Goal: Task Accomplishment & Management: Use online tool/utility

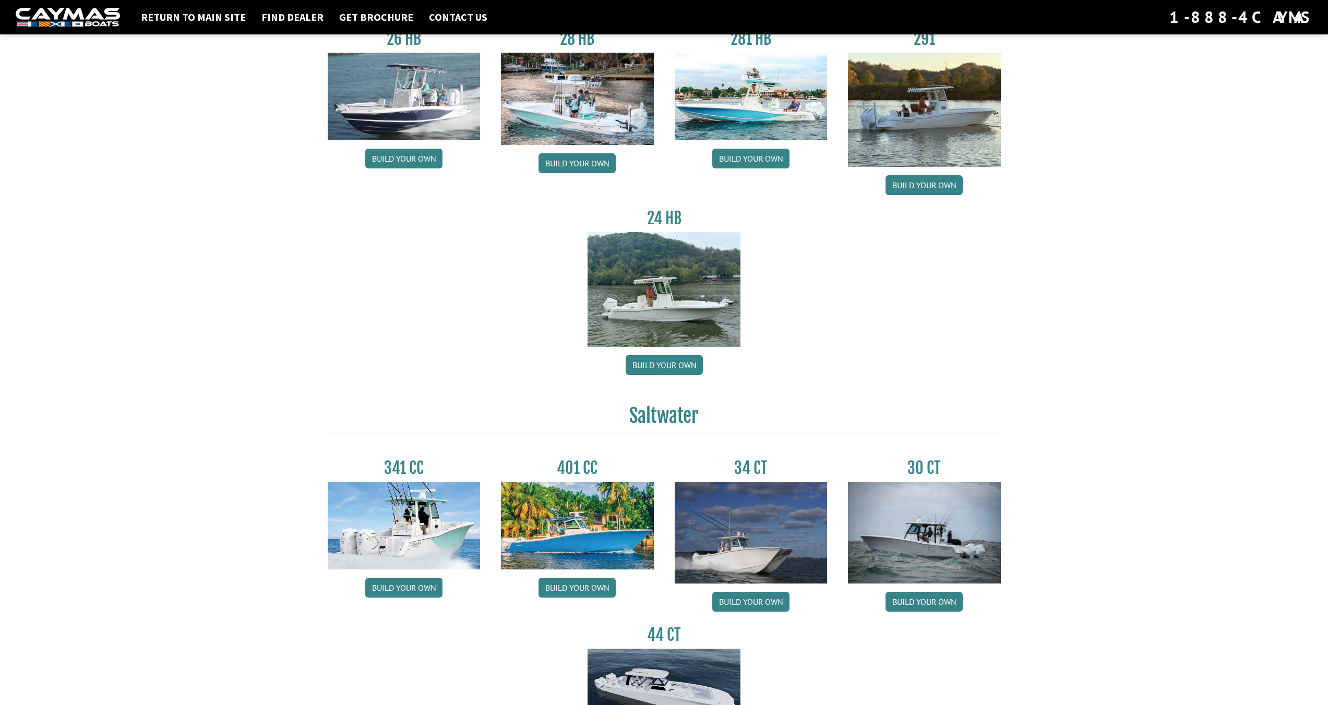
scroll to position [100, 0]
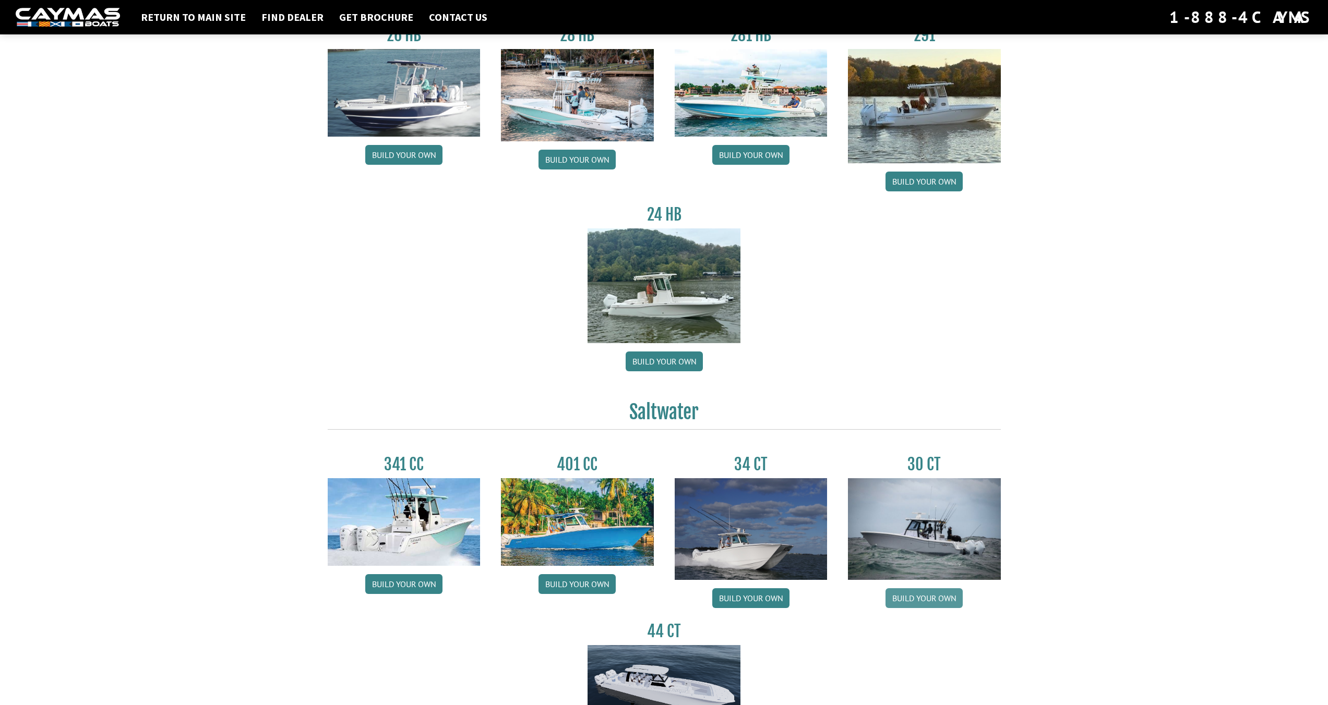
click at [932, 598] on link "Build your own" at bounding box center [923, 599] width 77 height 20
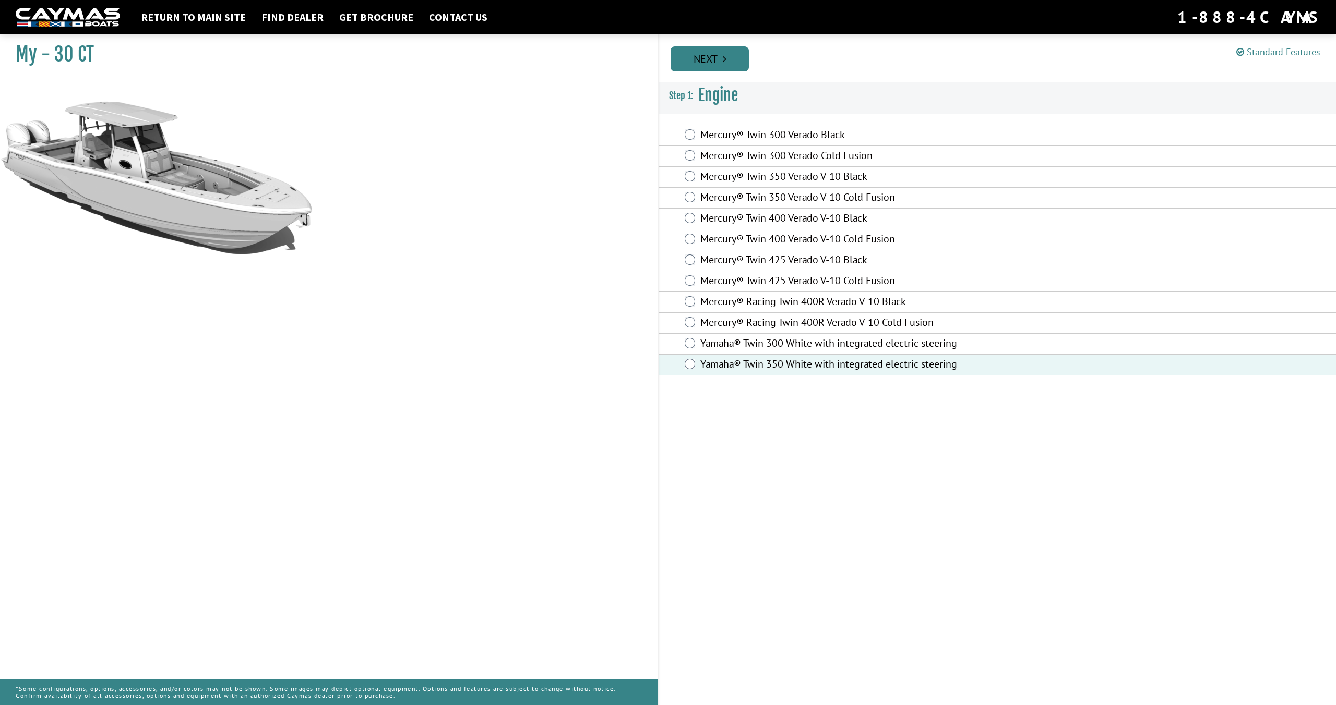
click at [701, 64] on link "Next" at bounding box center [709, 58] width 78 height 25
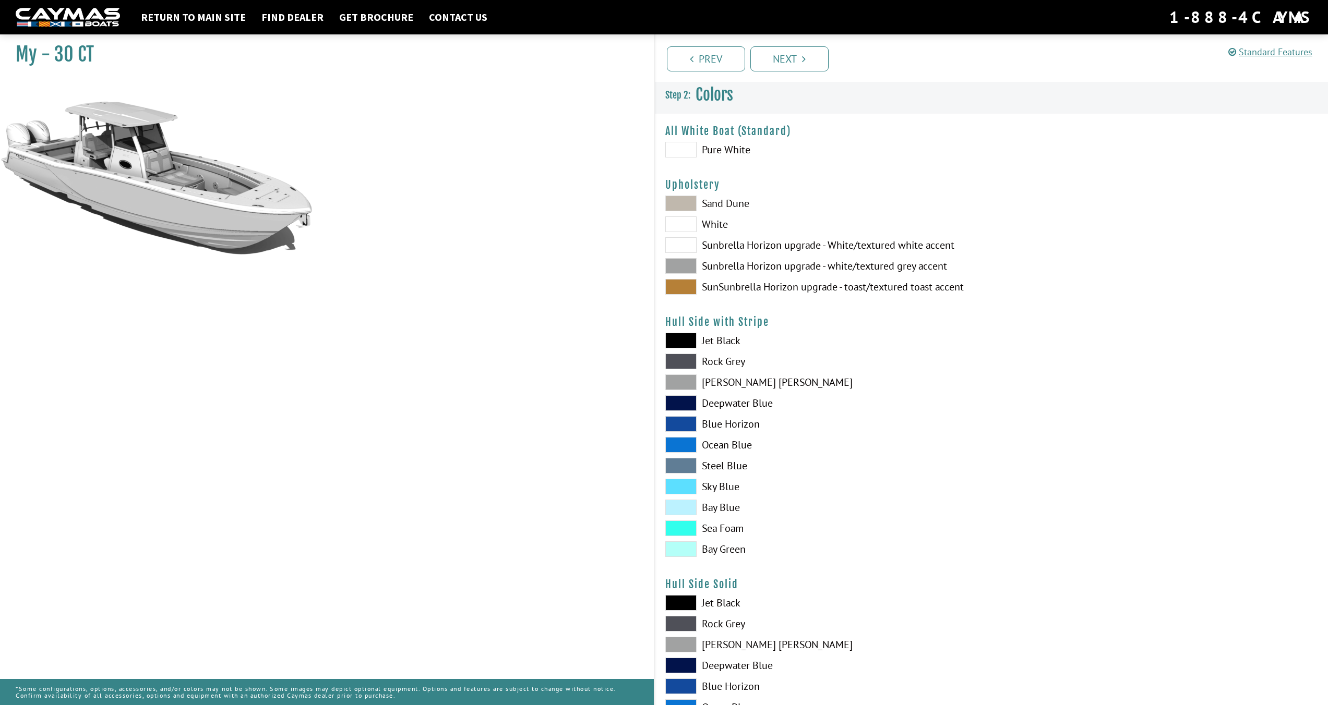
click at [689, 154] on span at bounding box center [680, 150] width 31 height 16
click at [685, 224] on span at bounding box center [680, 225] width 31 height 16
click at [686, 201] on span at bounding box center [680, 204] width 31 height 16
click at [687, 222] on span at bounding box center [680, 225] width 31 height 16
click at [687, 341] on span at bounding box center [680, 341] width 31 height 16
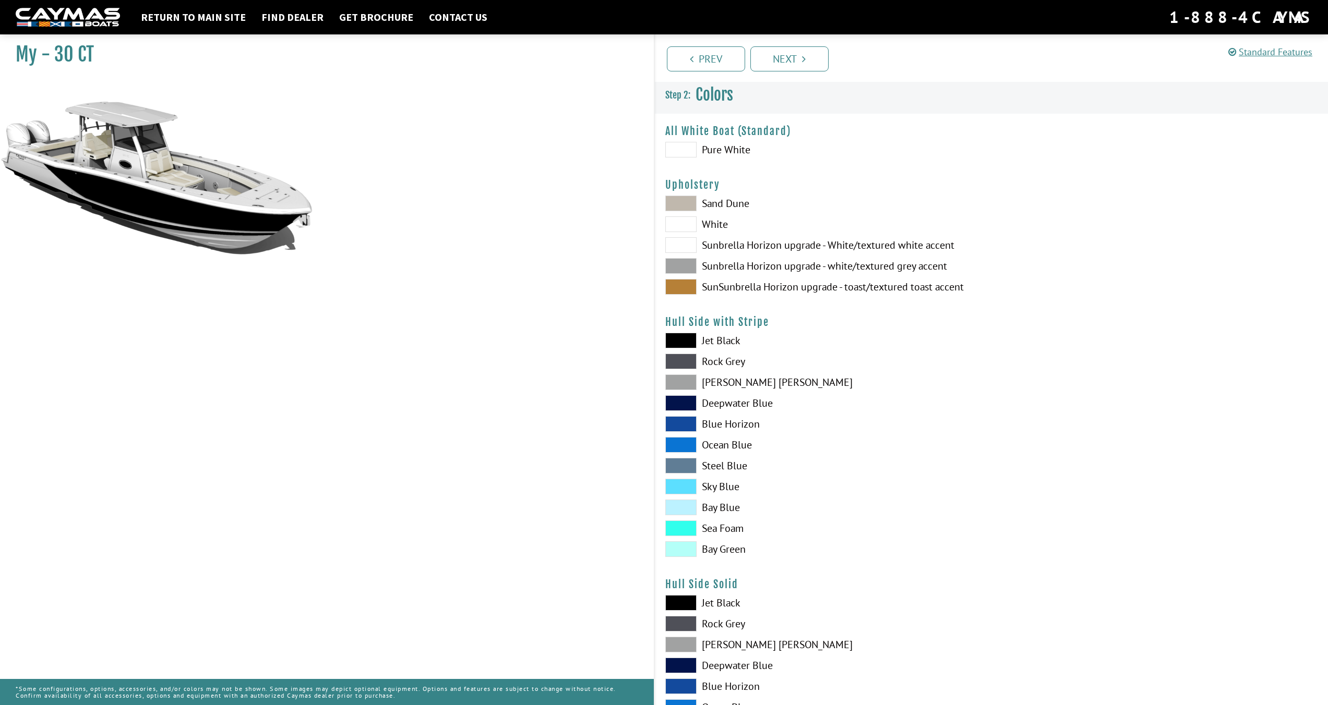
click at [686, 358] on span at bounding box center [680, 362] width 31 height 16
click at [690, 383] on span at bounding box center [680, 383] width 31 height 16
click at [693, 406] on span at bounding box center [680, 403] width 31 height 16
click at [690, 426] on span at bounding box center [680, 424] width 31 height 16
click at [688, 446] on span at bounding box center [680, 445] width 31 height 16
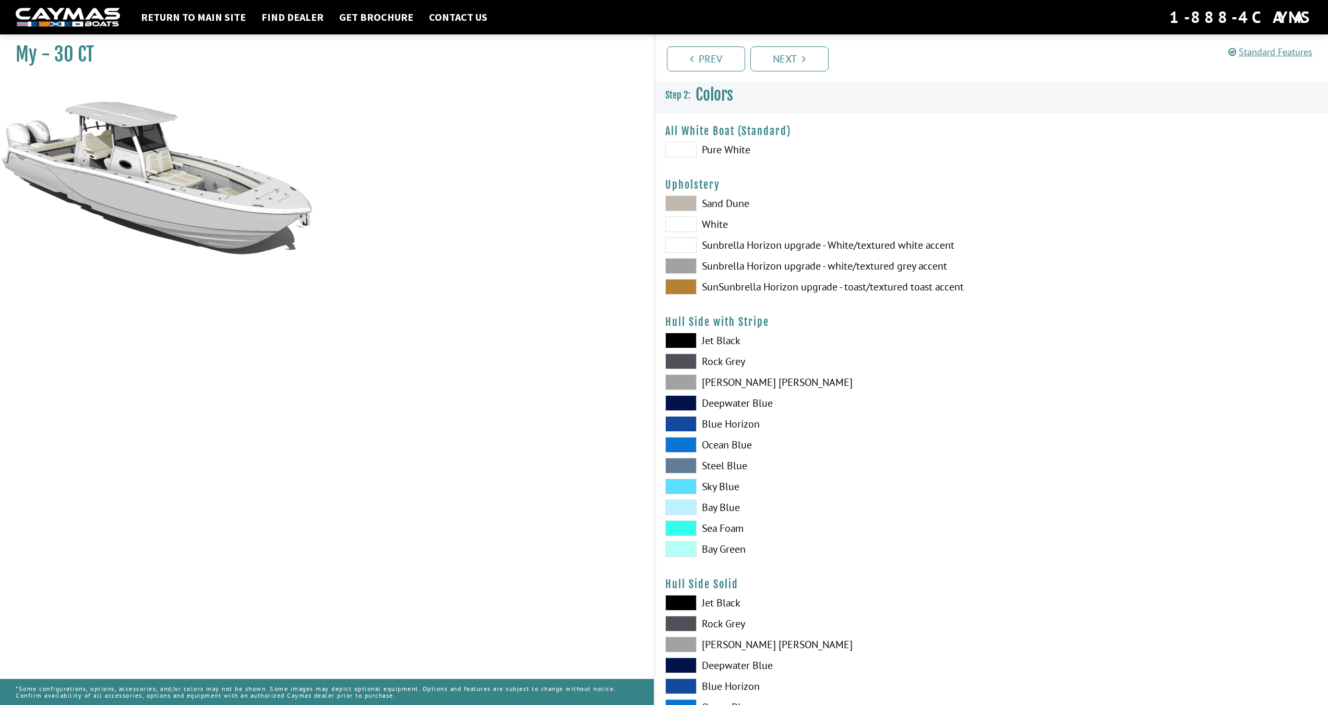
click at [683, 445] on span at bounding box center [680, 445] width 31 height 16
click at [681, 460] on span at bounding box center [680, 466] width 31 height 16
click at [675, 483] on span at bounding box center [680, 487] width 31 height 16
click at [683, 510] on span at bounding box center [680, 508] width 31 height 16
click at [680, 530] on span at bounding box center [680, 529] width 31 height 16
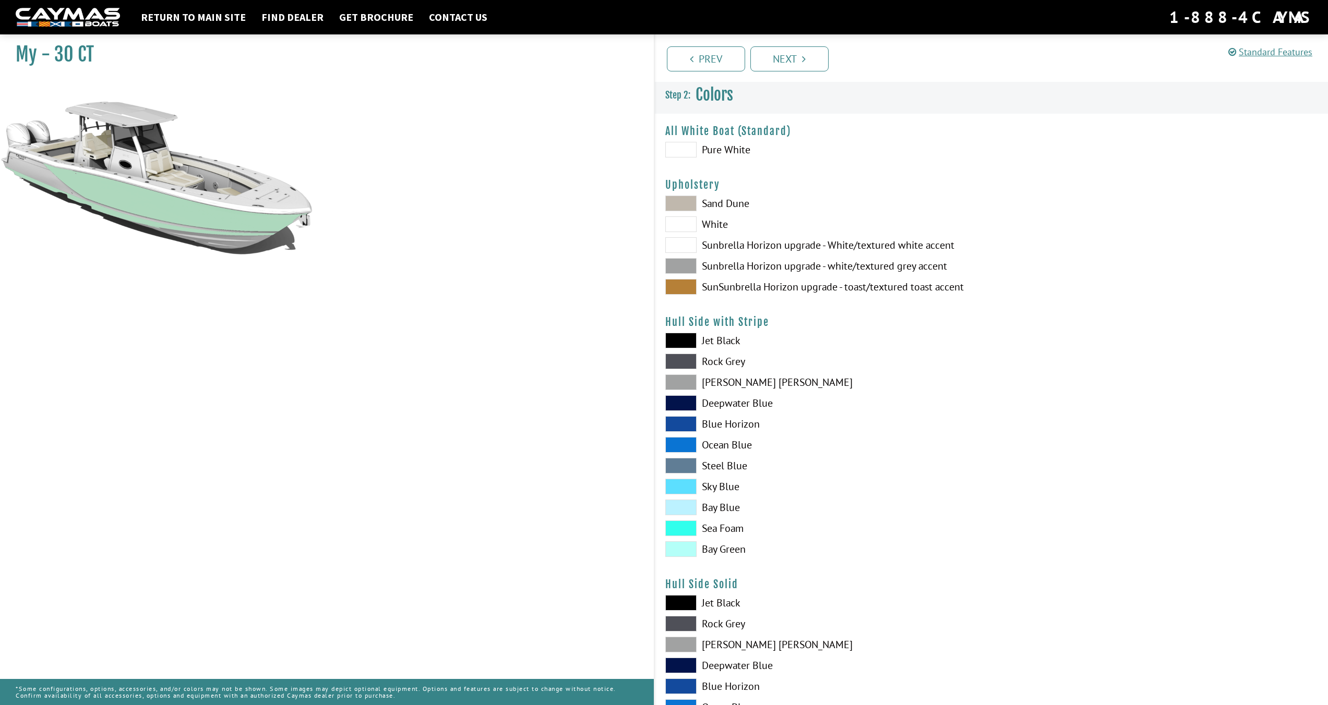
click at [681, 550] on span at bounding box center [680, 550] width 31 height 16
click at [679, 341] on span at bounding box center [680, 341] width 31 height 16
click at [681, 355] on span at bounding box center [680, 362] width 31 height 16
click at [686, 383] on span at bounding box center [680, 383] width 31 height 16
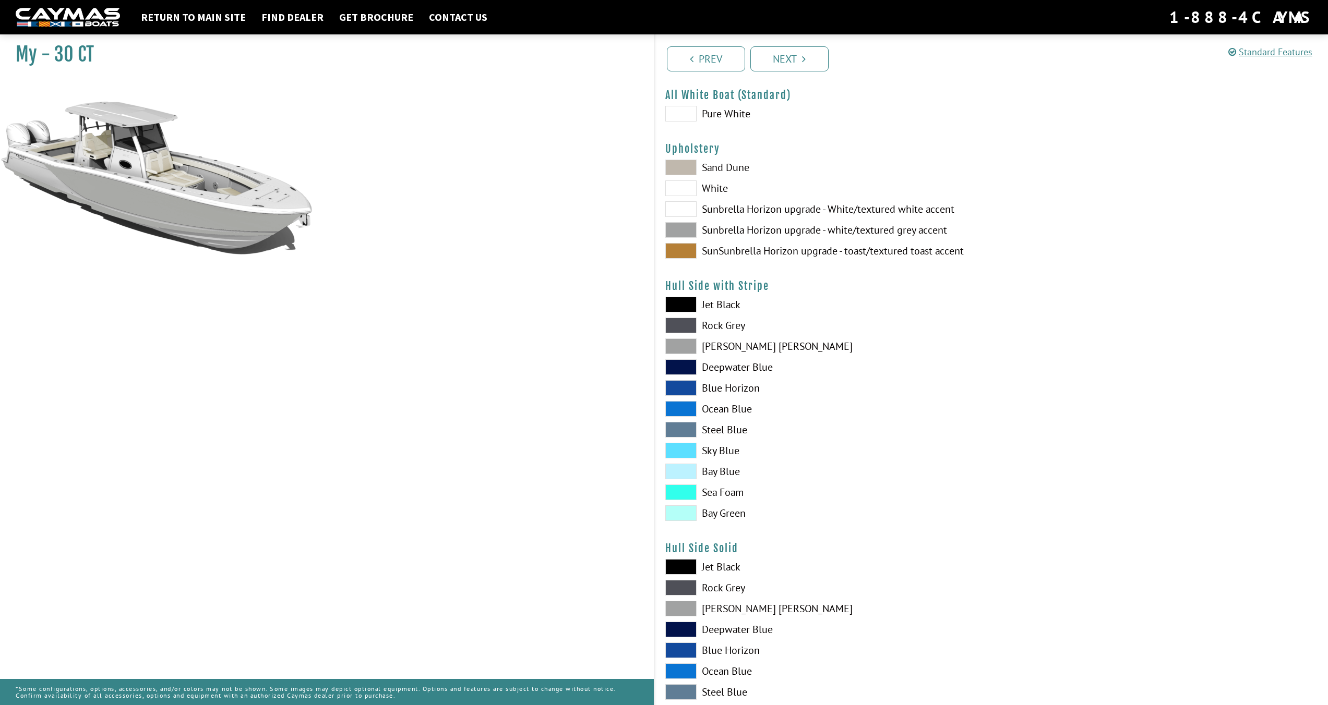
scroll to position [41, 0]
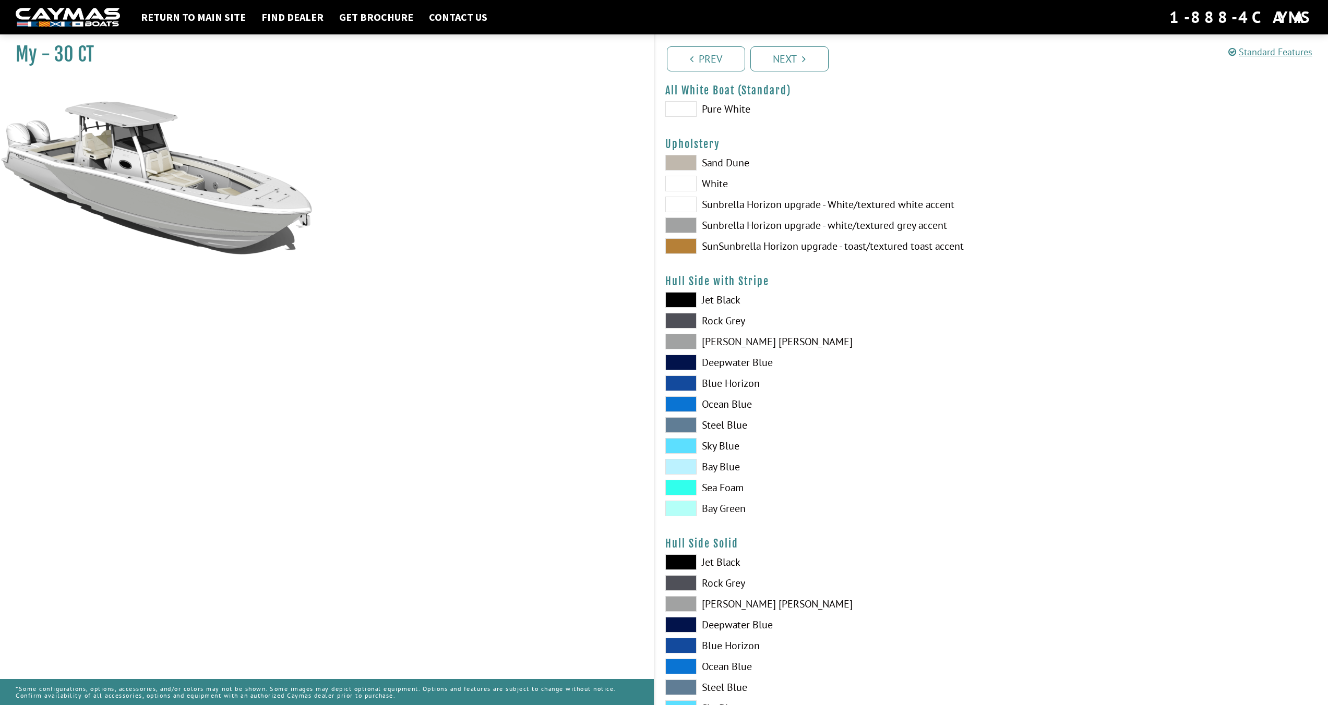
click at [676, 565] on span at bounding box center [680, 563] width 31 height 16
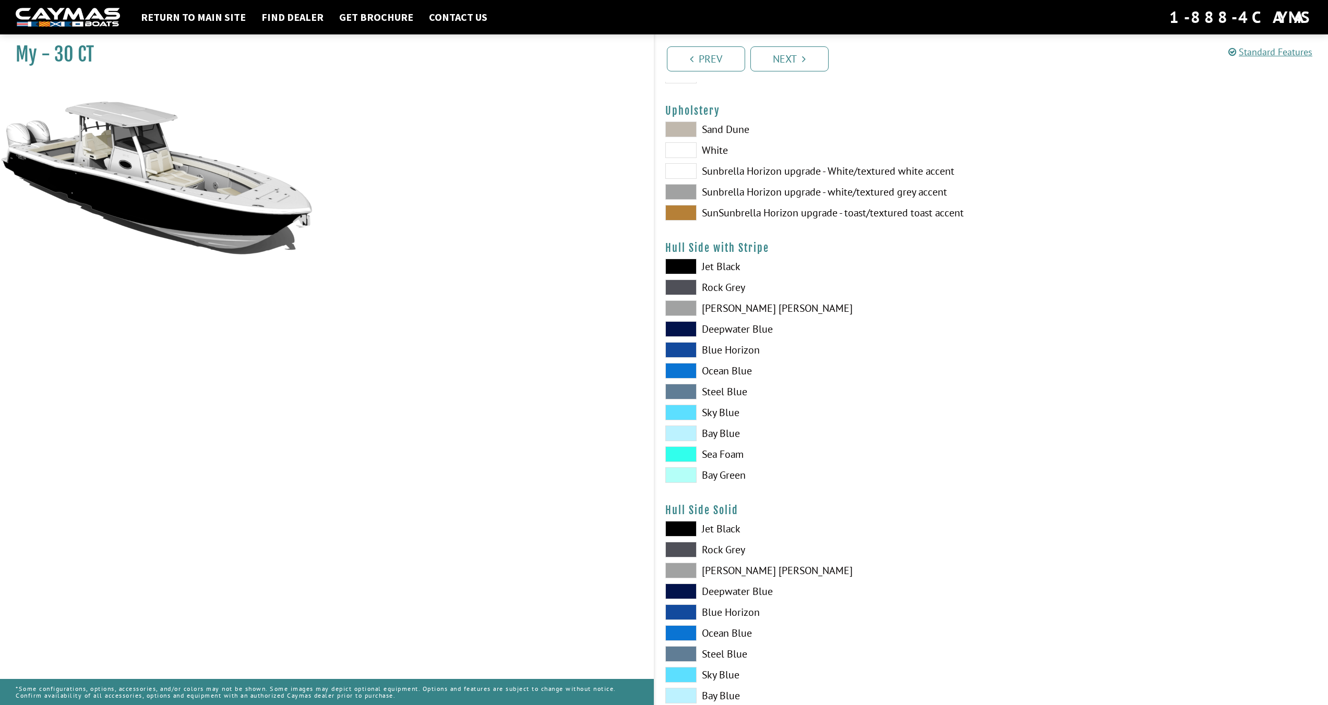
scroll to position [84, 0]
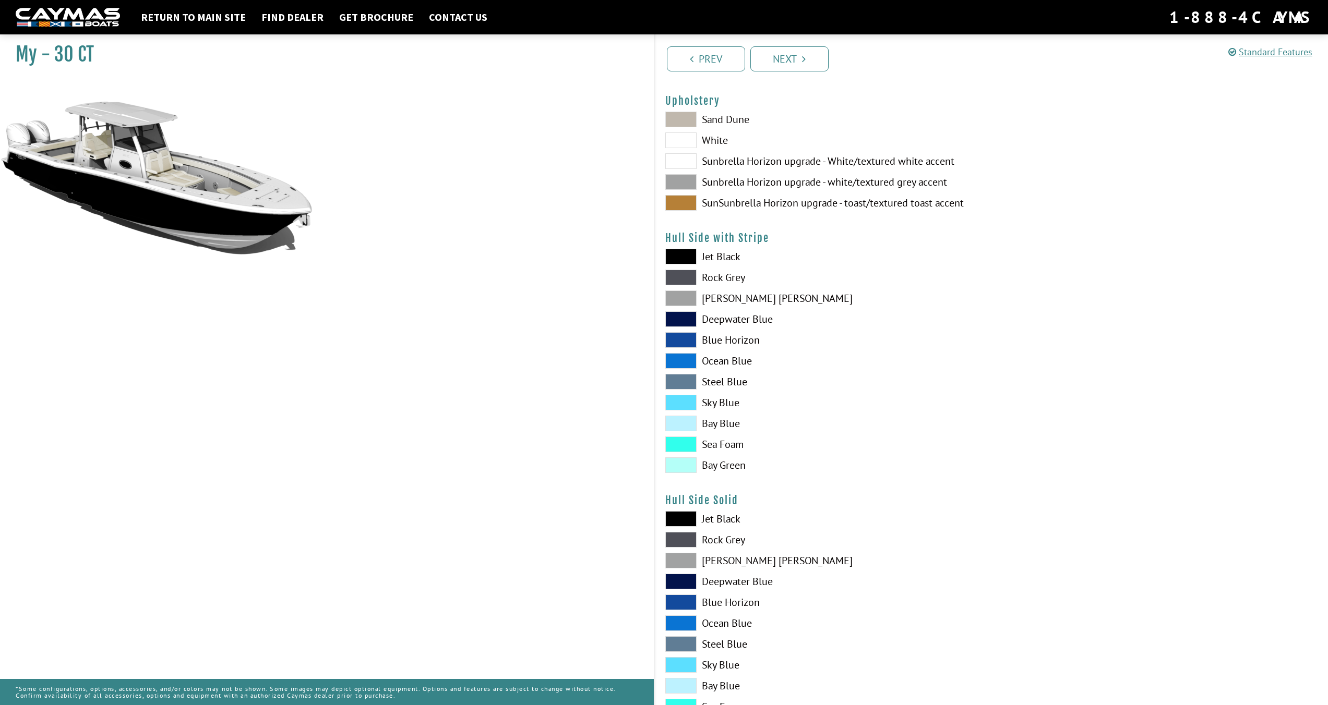
click at [676, 556] on span at bounding box center [680, 561] width 31 height 16
click at [677, 561] on span at bounding box center [680, 561] width 31 height 16
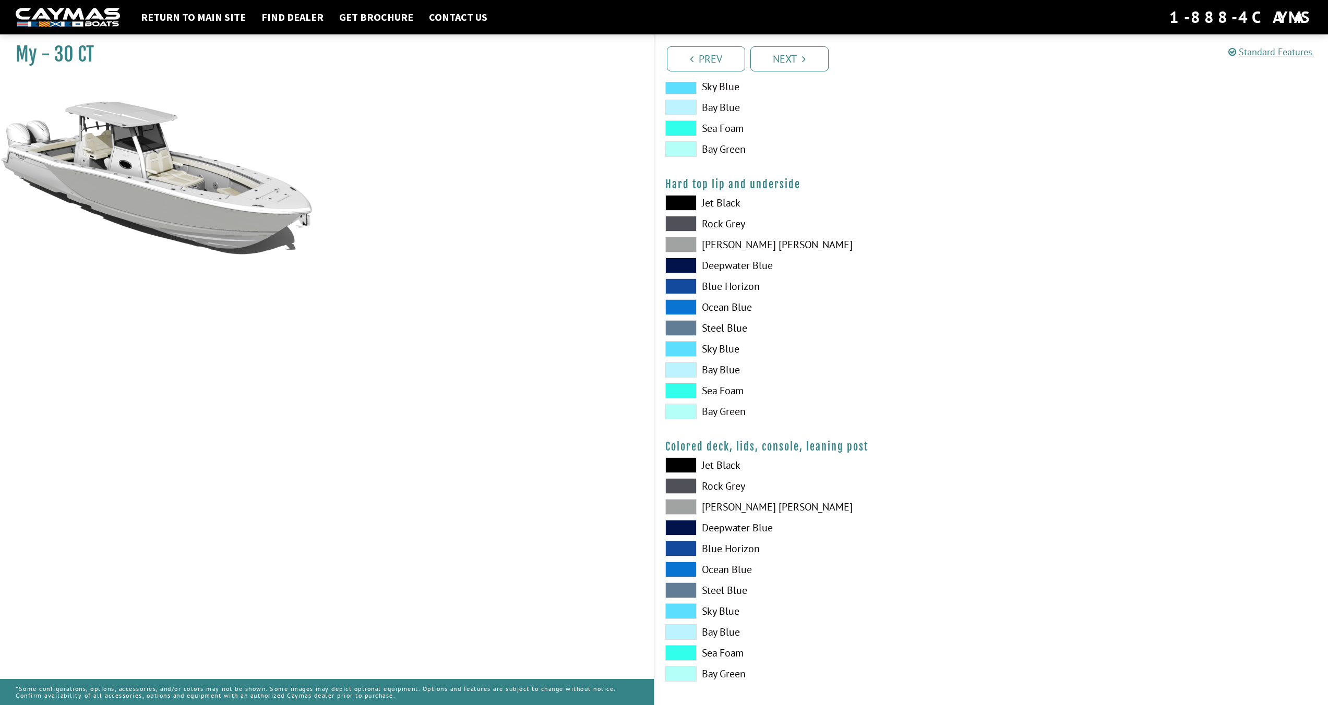
scroll to position [917, 0]
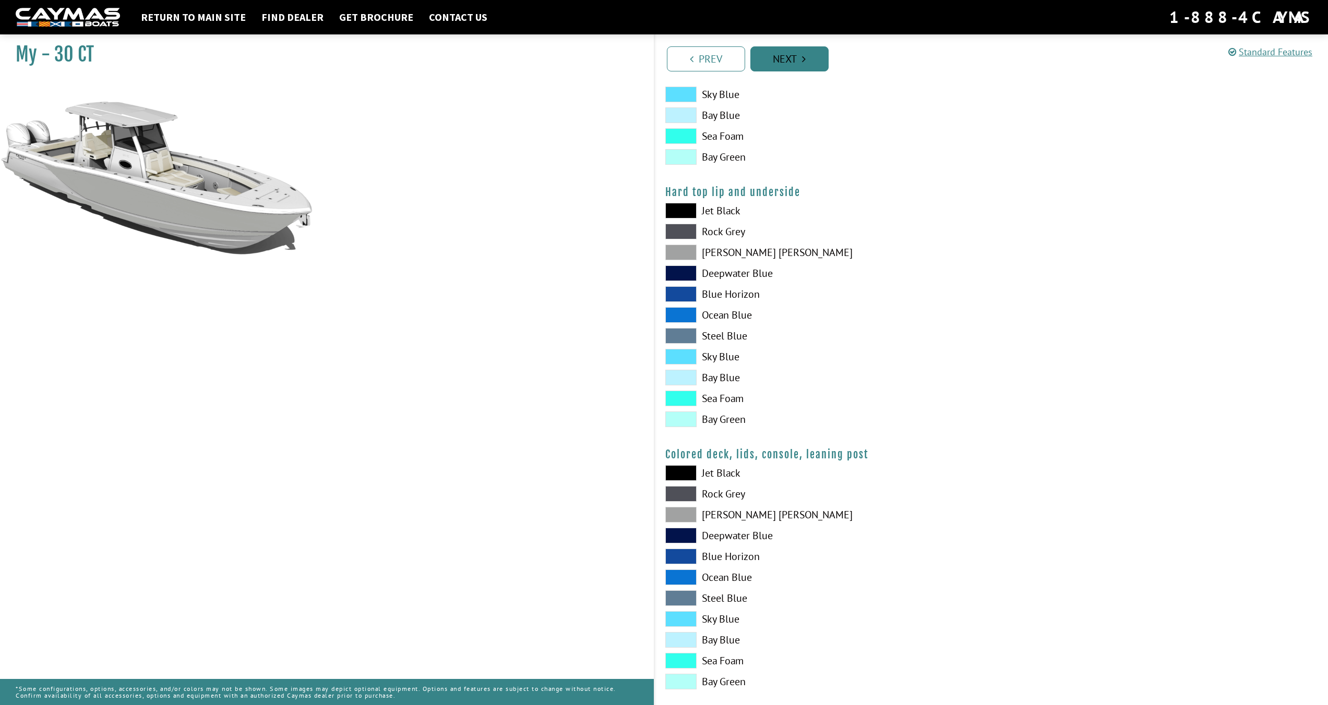
click at [771, 59] on link "Next" at bounding box center [789, 58] width 78 height 25
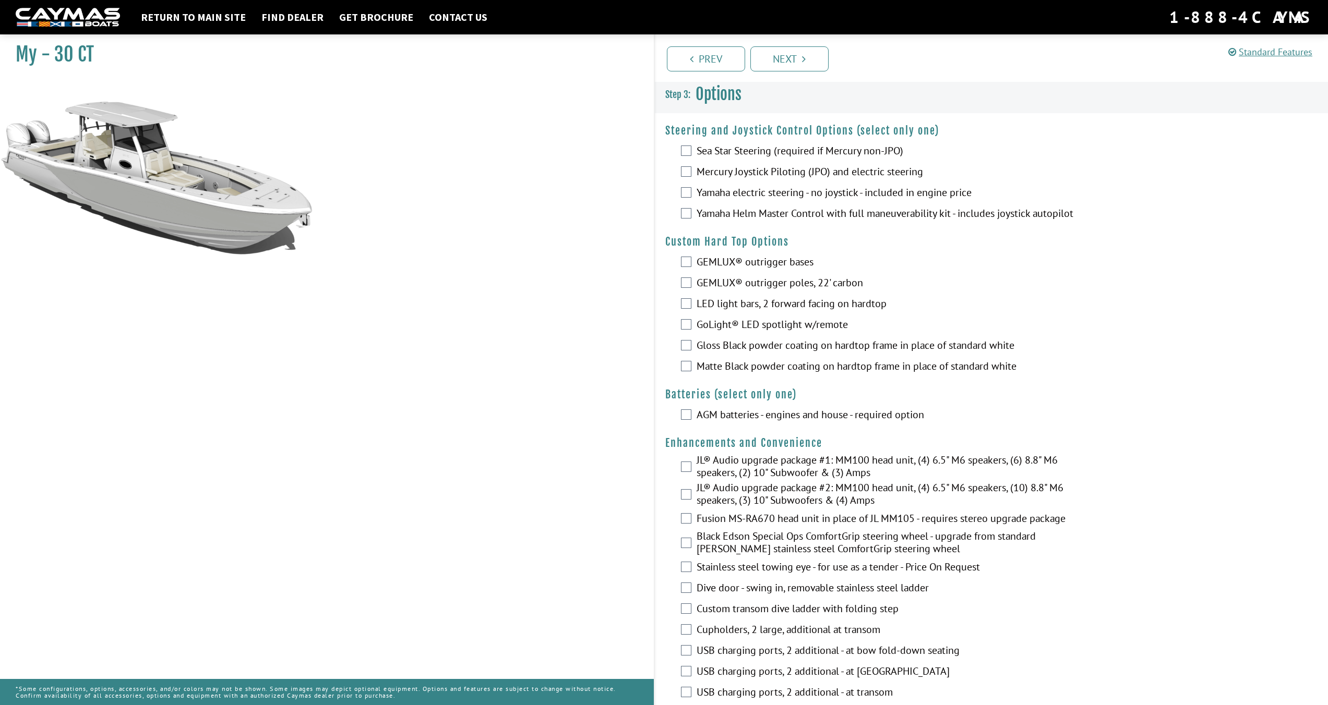
scroll to position [0, 0]
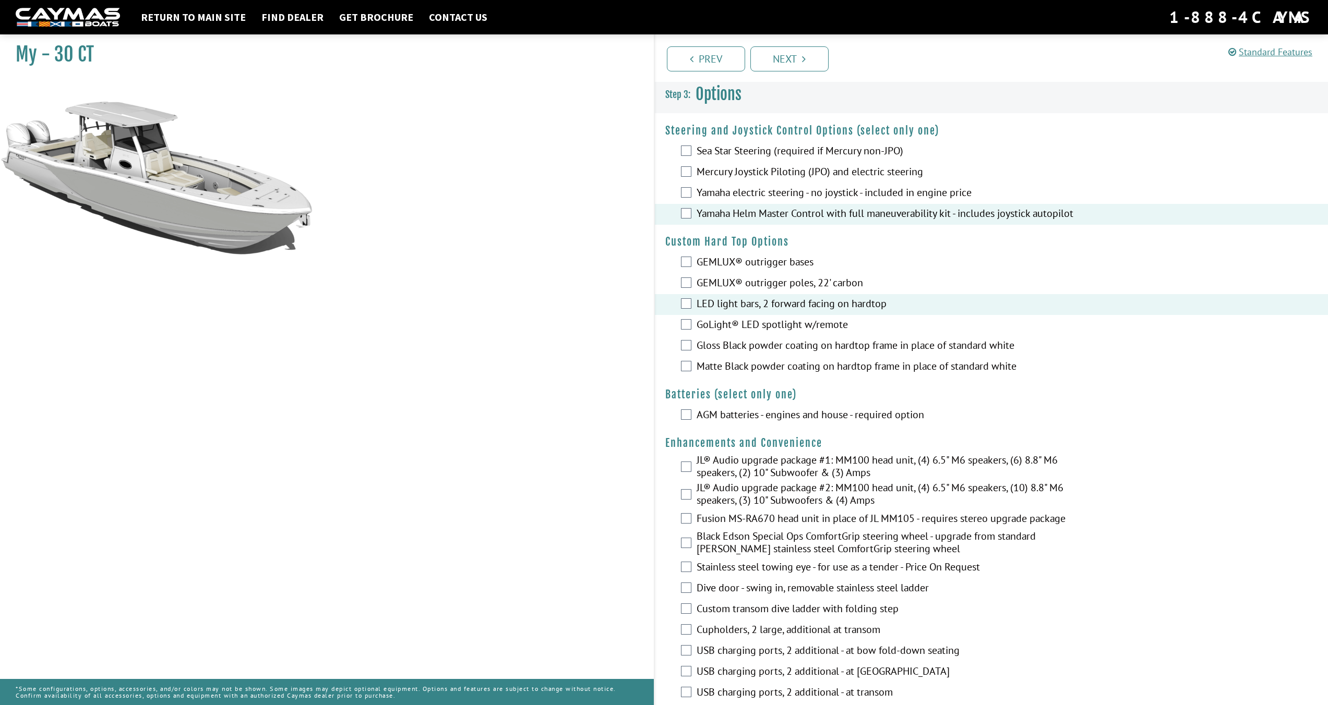
click at [680, 328] on div "GoLight® LED spotlight w/remote" at bounding box center [992, 325] width 674 height 21
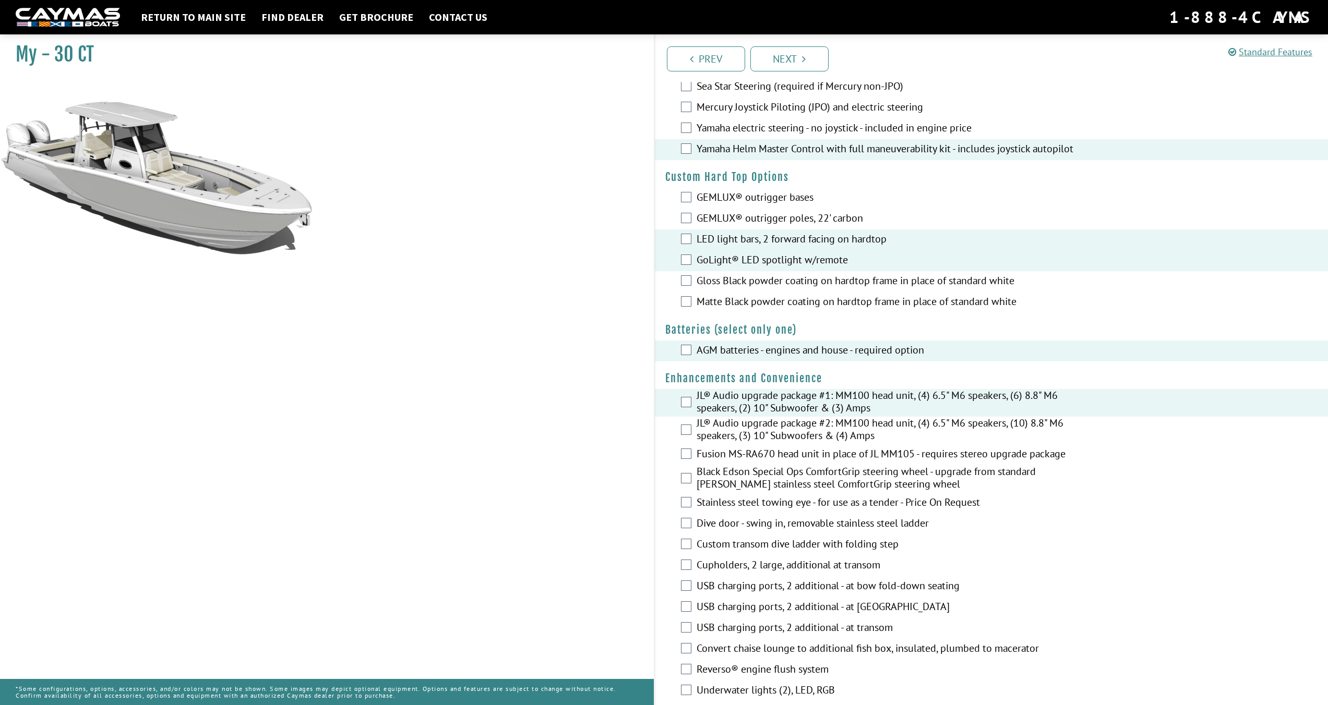
scroll to position [65, 0]
click at [691, 457] on div "Fusion MS-RA670 head unit in place of JL MM105 - requires stereo upgrade package" at bounding box center [992, 454] width 674 height 21
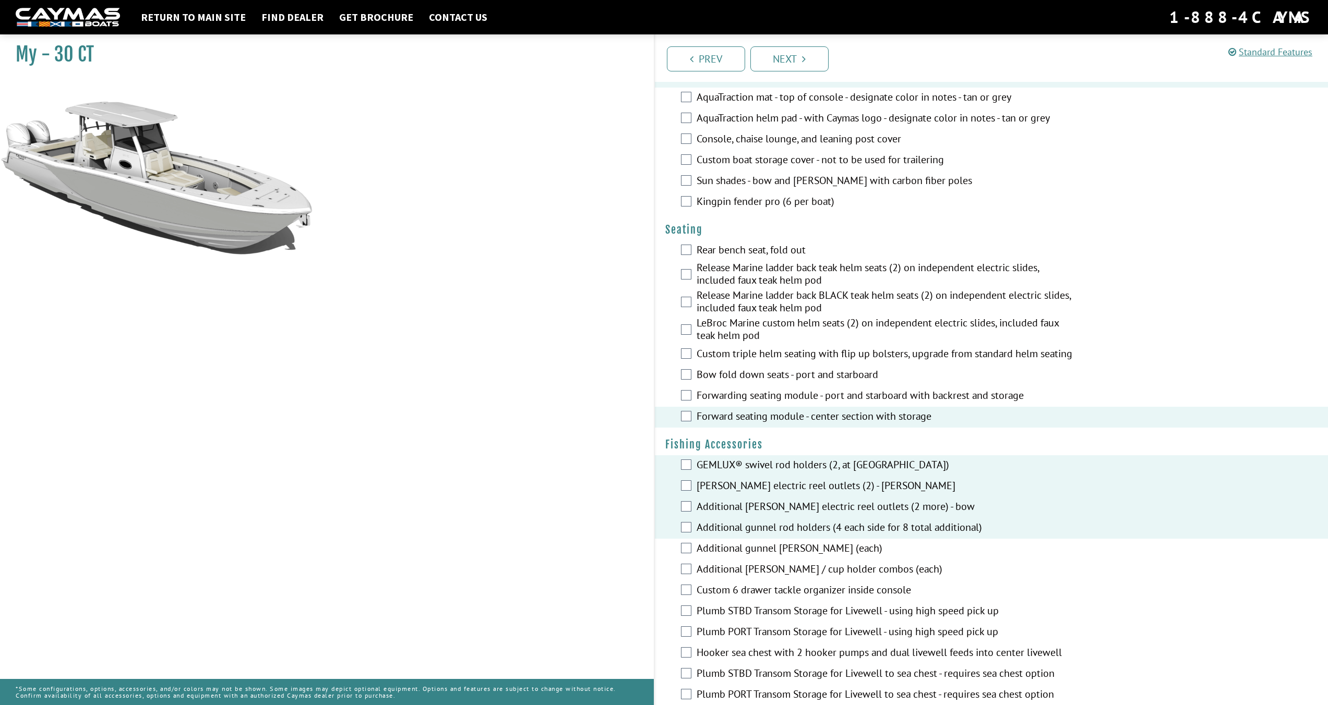
scroll to position [831, 0]
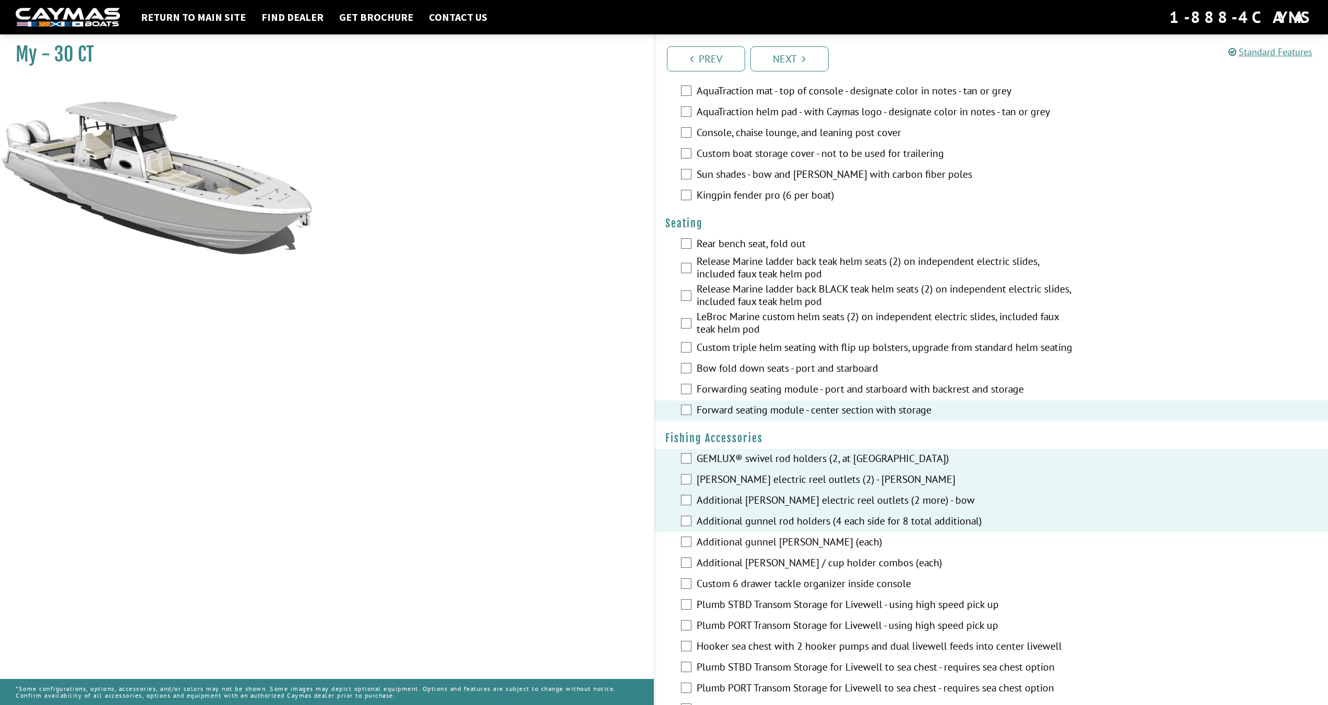
click at [688, 591] on div "Custom 6 drawer tackle organizer inside console" at bounding box center [992, 584] width 674 height 21
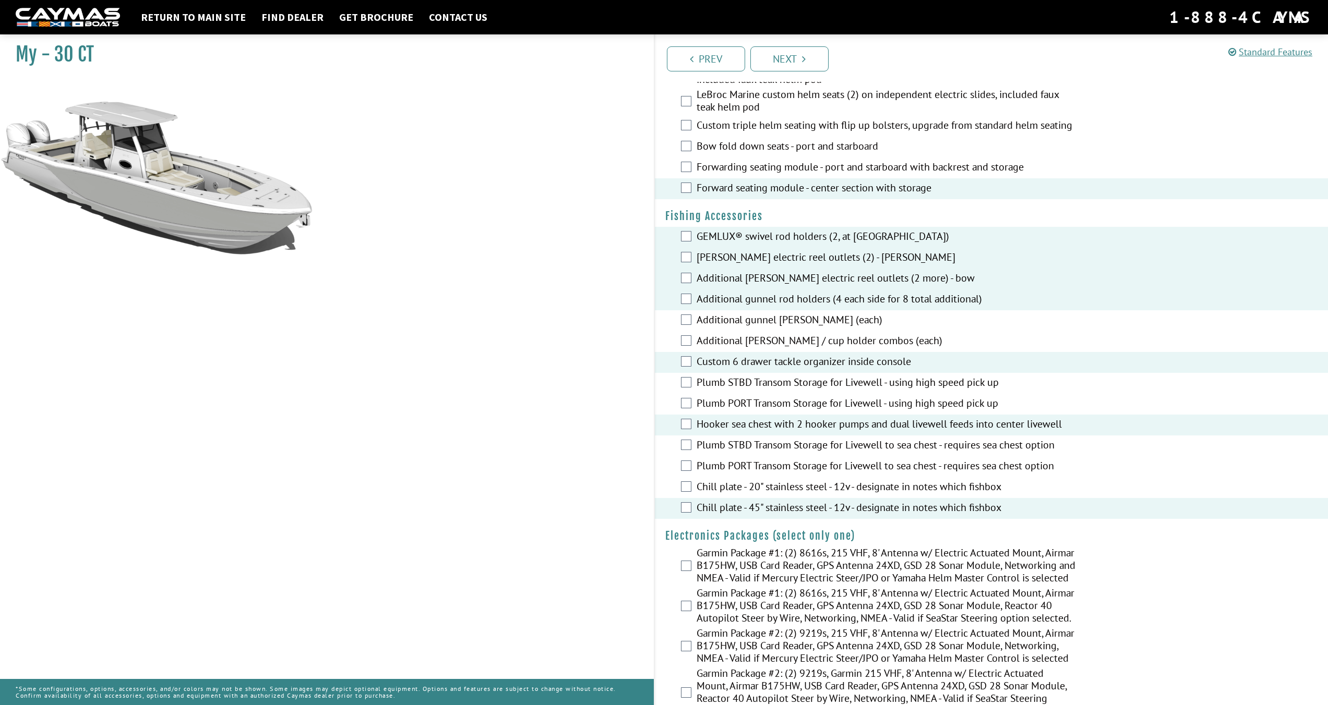
scroll to position [1054, 0]
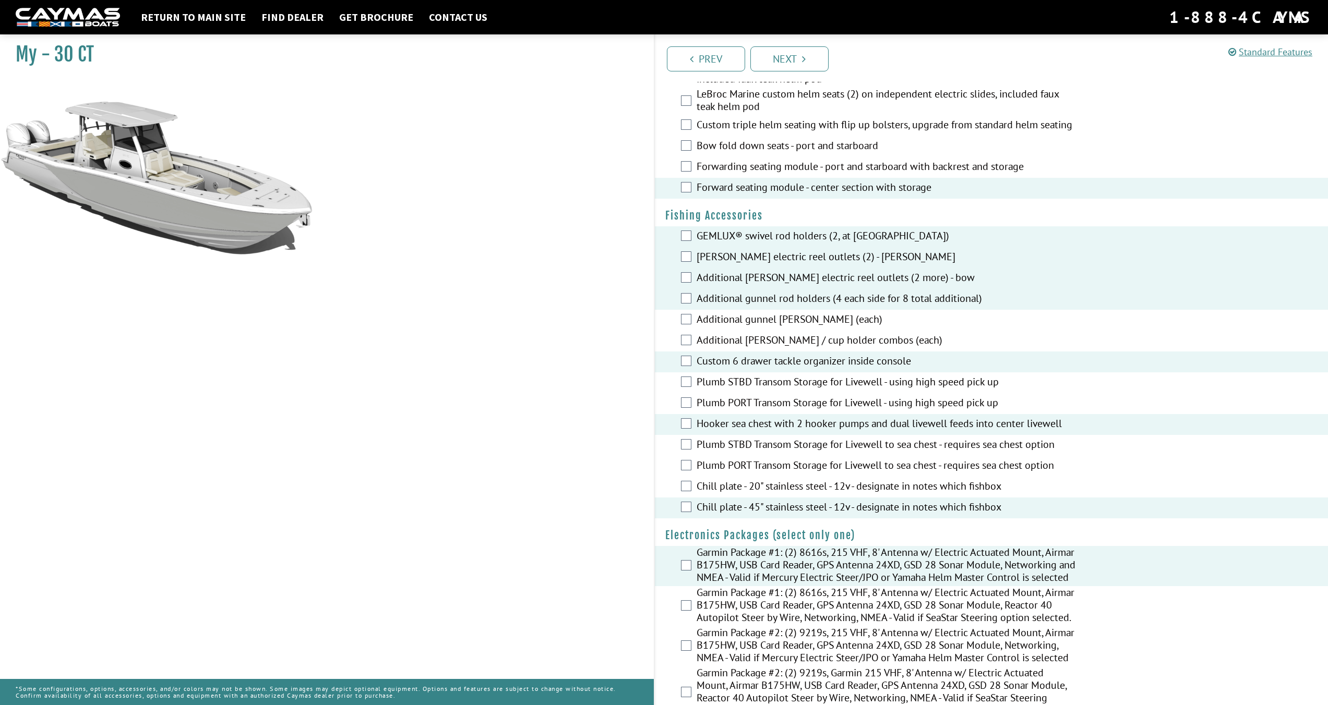
click at [692, 627] on div "Garmin Package #1: (2) 8616s, 215 VHF, 8' Antenna w/ Electric Actuated Mount, A…" at bounding box center [992, 606] width 674 height 40
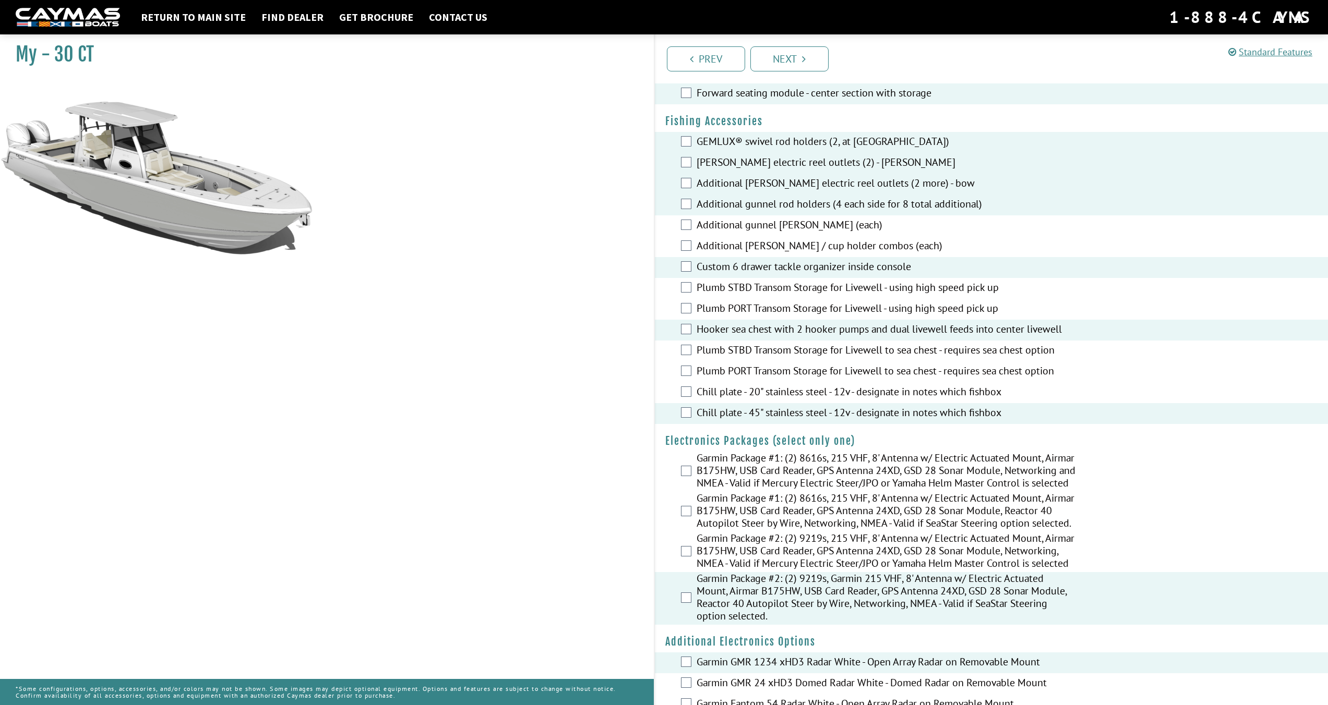
scroll to position [1111, 0]
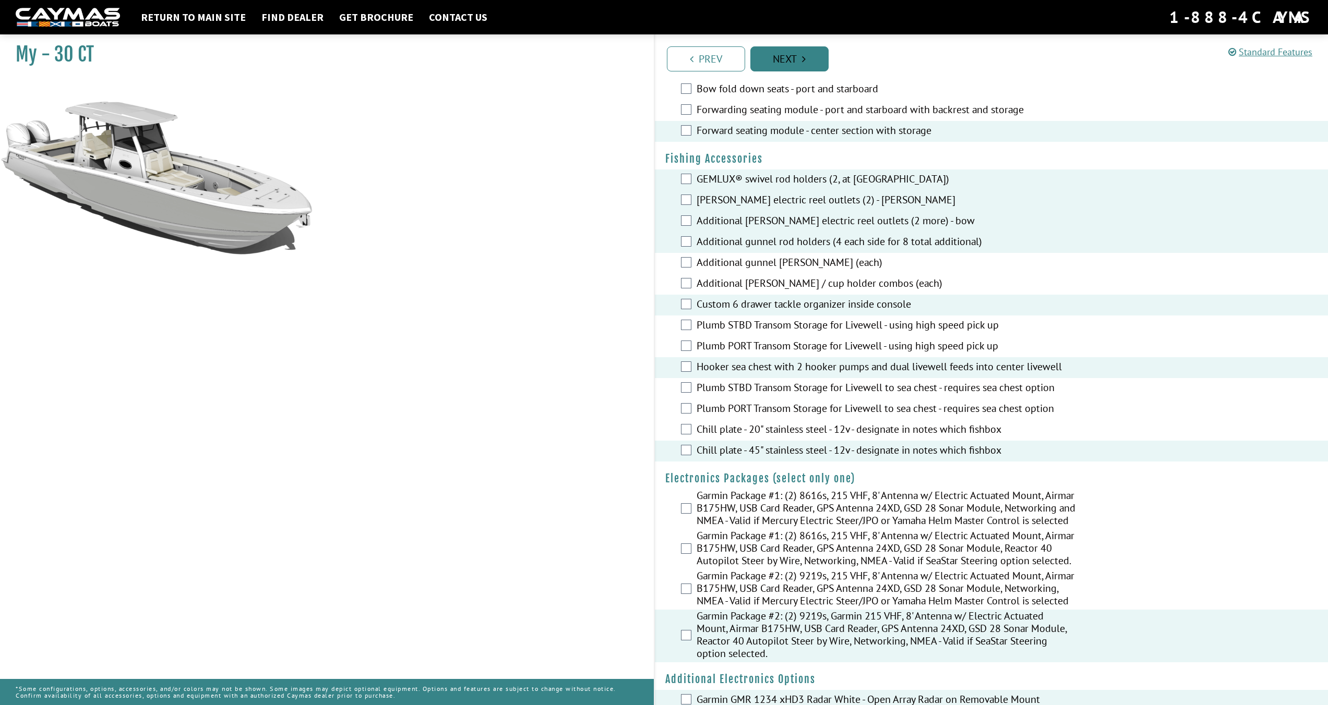
click at [782, 69] on link "Next" at bounding box center [789, 58] width 78 height 25
